Goal: Information Seeking & Learning: Learn about a topic

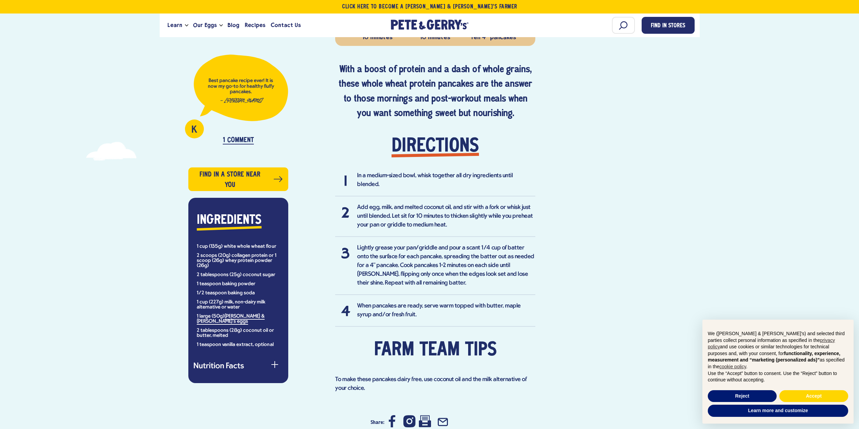
scroll to position [304, 0]
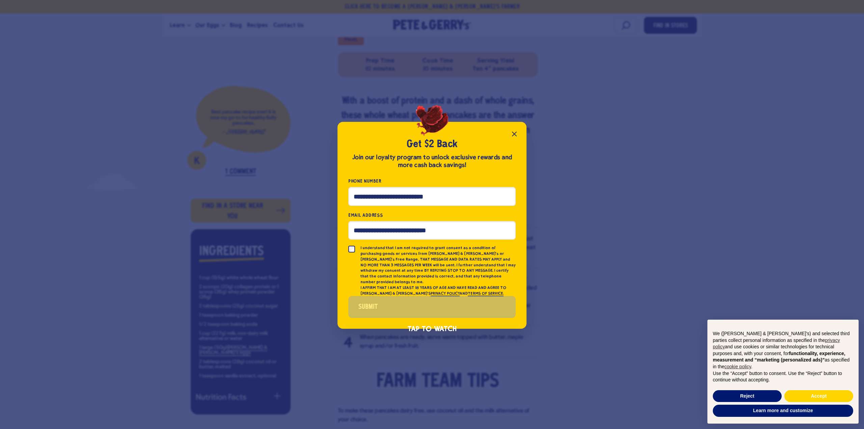
click at [516, 138] on icon "Close popup" at bounding box center [514, 134] width 8 height 8
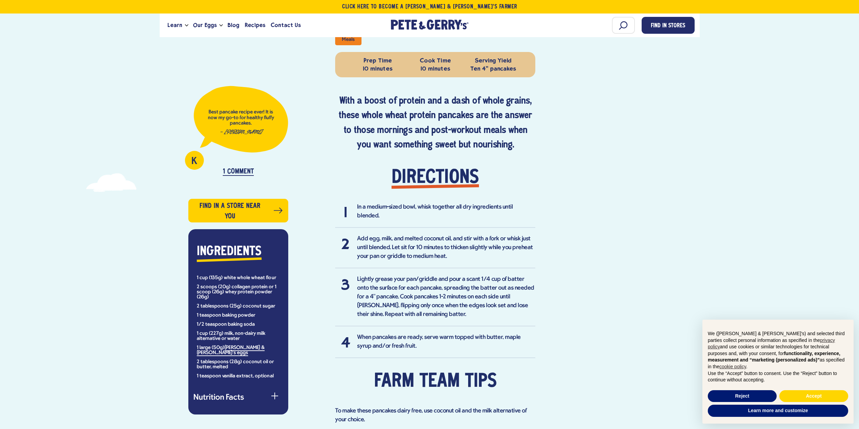
click at [146, 90] on div "K Best pancake recipe ever! It is now my go-to for healthy fluffy pancakes. — K…" at bounding box center [429, 235] width 859 height 624
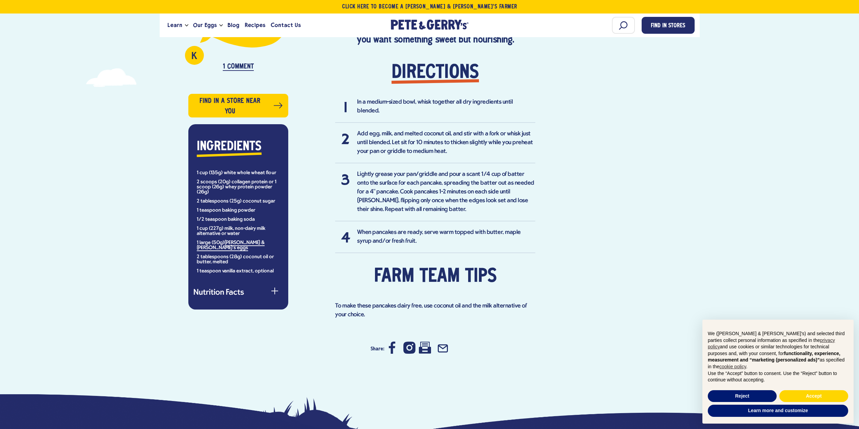
scroll to position [405, 0]
